Goal: Information Seeking & Learning: Learn about a topic

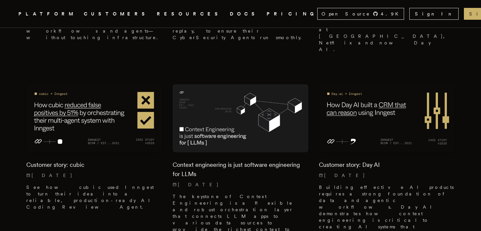
click at [230, 13] on link "DOCS" at bounding box center [244, 14] width 29 height 8
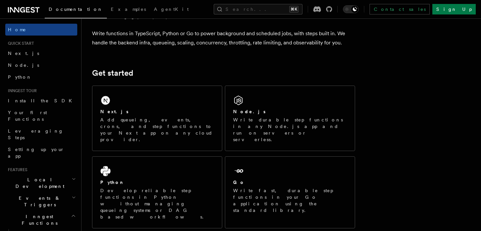
scroll to position [21, 0]
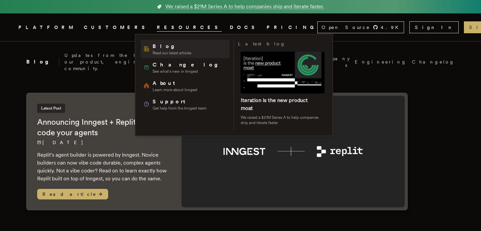
click at [165, 48] on span "Blog" at bounding box center [171, 46] width 39 height 8
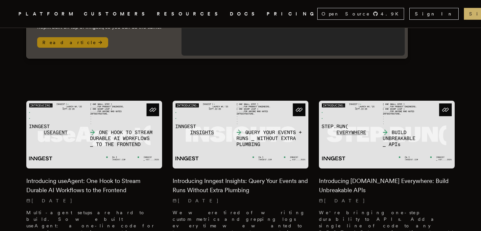
scroll to position [276, 0]
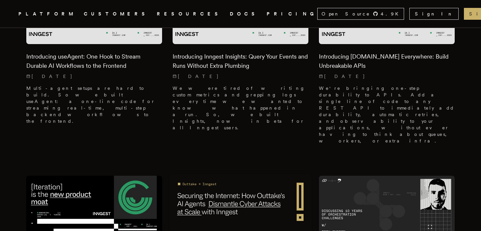
click at [273, 174] on img at bounding box center [240, 209] width 143 height 71
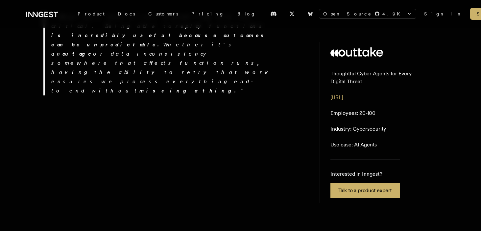
scroll to position [1303, 0]
